Goal: Task Accomplishment & Management: Use online tool/utility

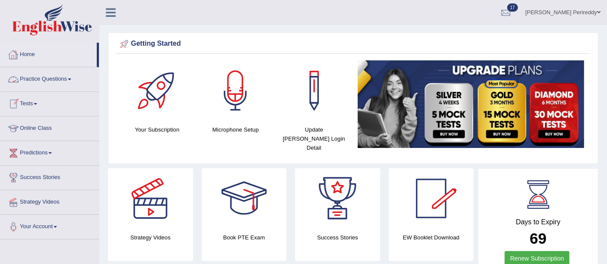
click at [35, 102] on link "Tests" at bounding box center [49, 103] width 99 height 22
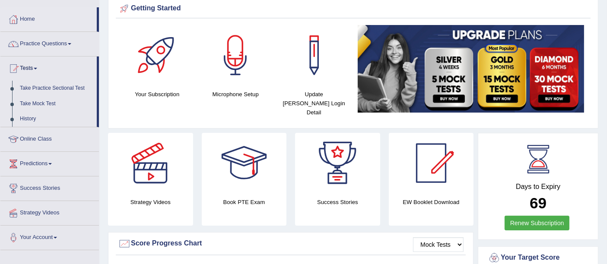
scroll to position [36, 0]
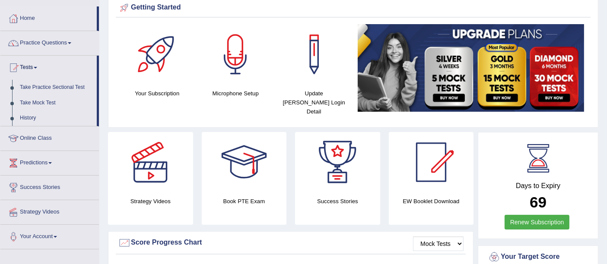
click at [35, 102] on link "Take Mock Test" at bounding box center [56, 103] width 81 height 16
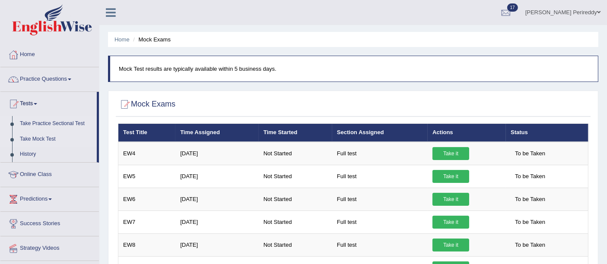
click at [45, 124] on link "Take Practice Sectional Test" at bounding box center [56, 124] width 81 height 16
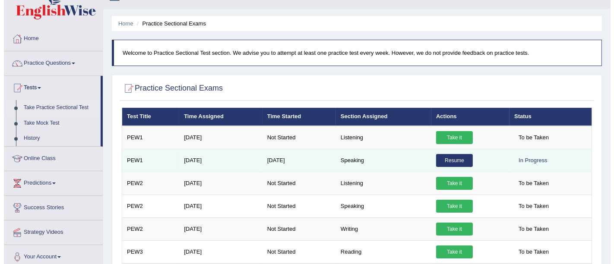
scroll to position [15, 0]
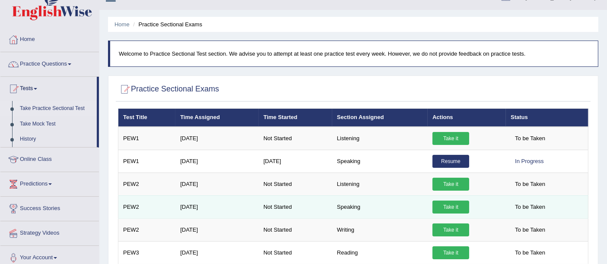
click at [447, 204] on link "Take it" at bounding box center [451, 207] width 37 height 13
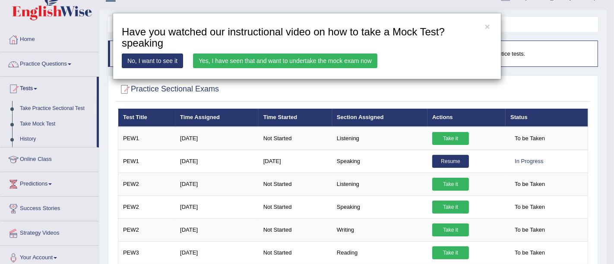
click at [274, 60] on link "Yes, I have seen that and want to undertake the mock exam now" at bounding box center [285, 61] width 184 height 15
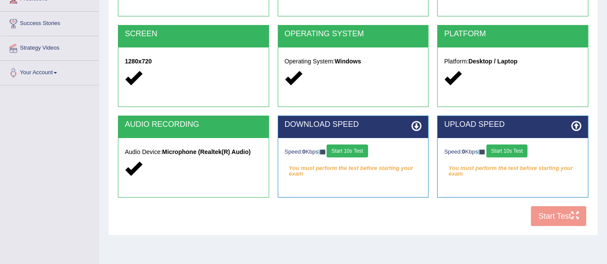
scroll to position [162, 0]
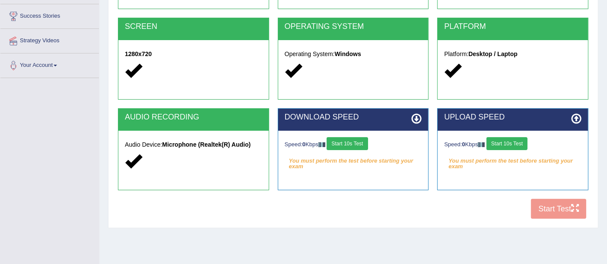
click at [347, 146] on button "Start 10s Test" at bounding box center [347, 143] width 41 height 13
click at [504, 141] on button "Start 10s Test" at bounding box center [507, 143] width 41 height 13
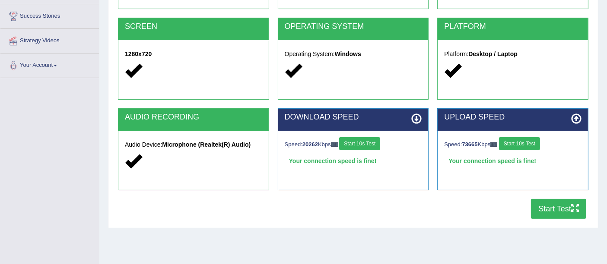
click at [547, 212] on button "Start Test" at bounding box center [558, 209] width 55 height 20
